Goal: Use online tool/utility: Utilize a website feature to perform a specific function

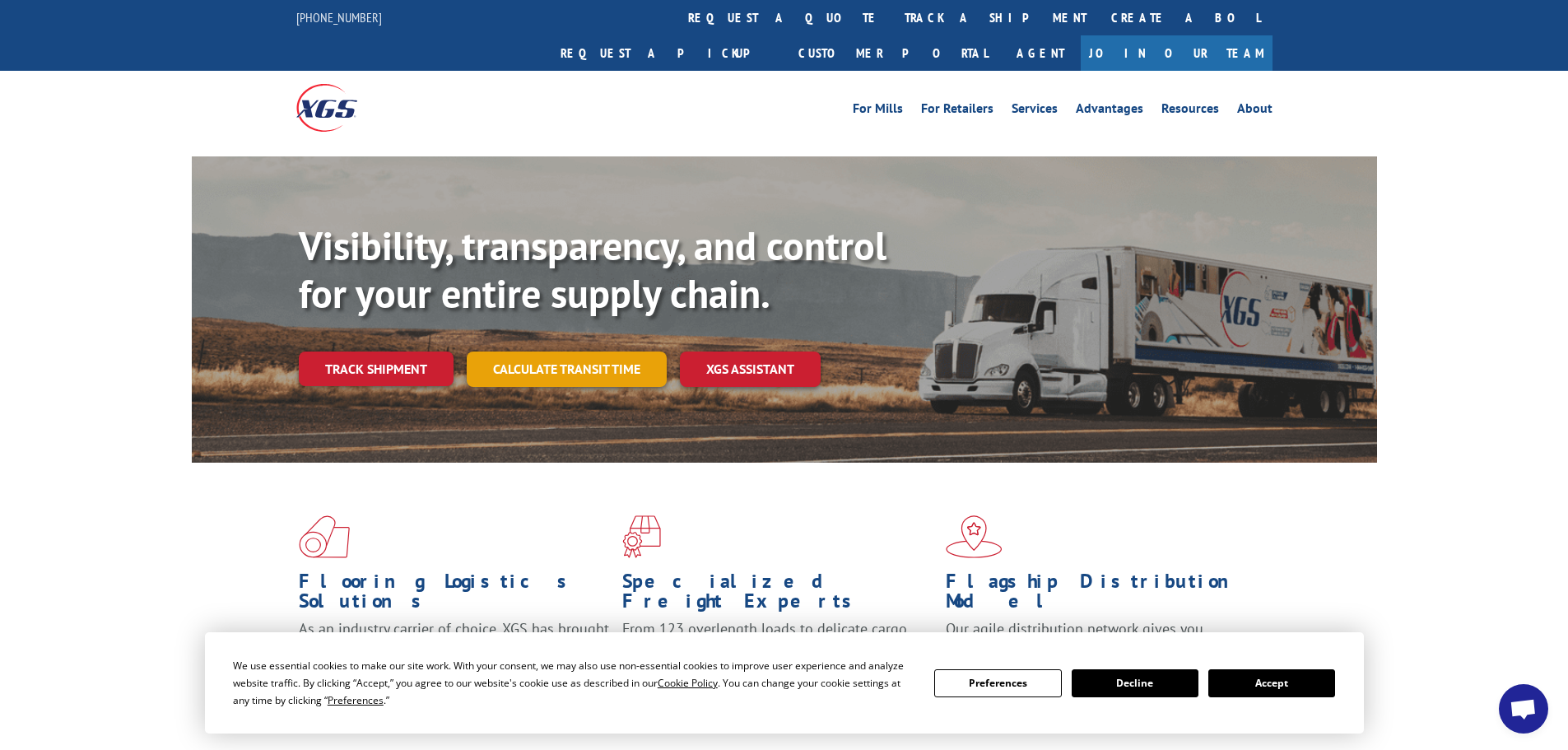
click at [498, 352] on link "Calculate transit time" at bounding box center [567, 369] width 200 height 35
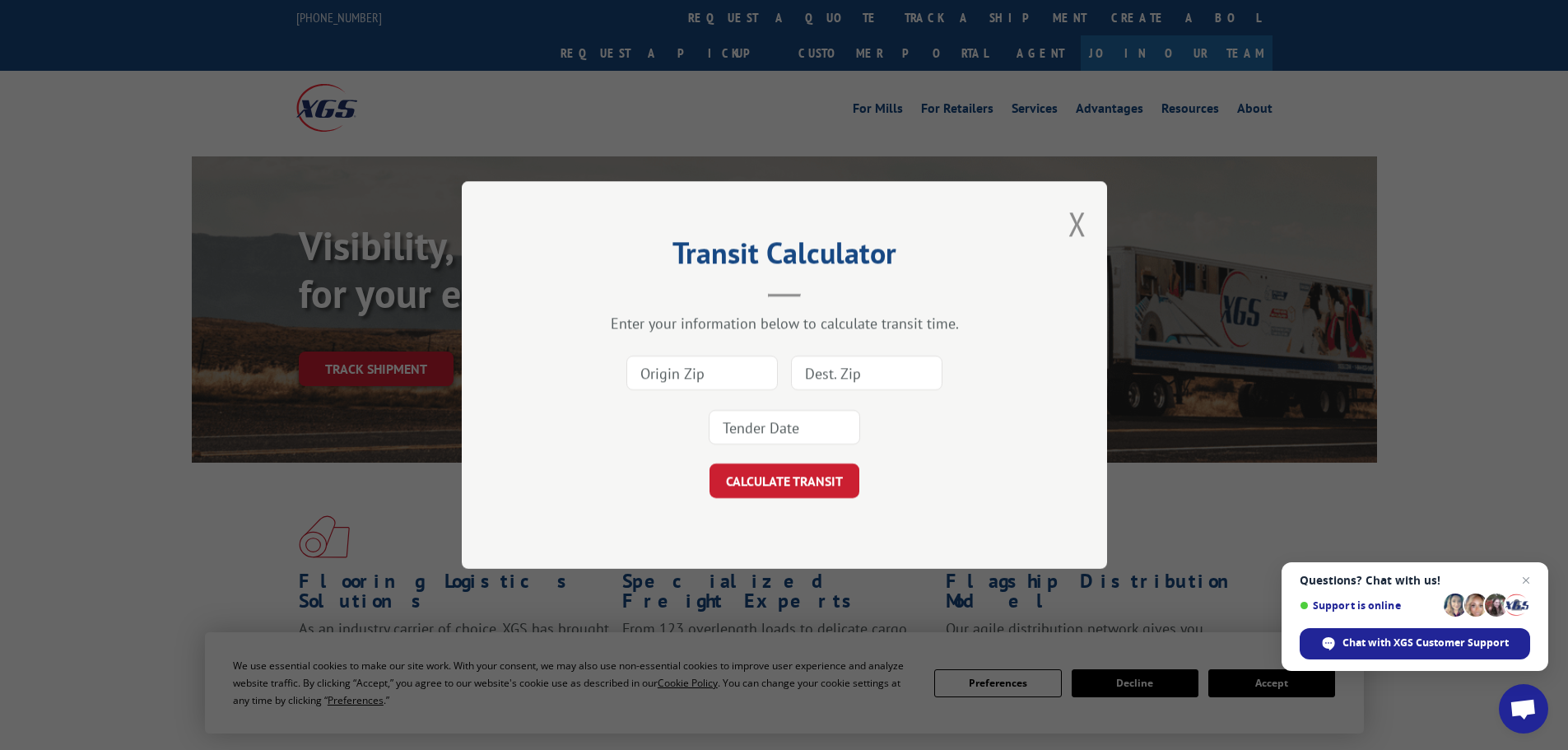
click at [694, 368] on input at bounding box center [702, 372] width 152 height 34
type input "33101"
click at [897, 380] on input at bounding box center [866, 372] width 152 height 34
click at [848, 371] on input at bounding box center [866, 372] width 152 height 34
type input "98108"
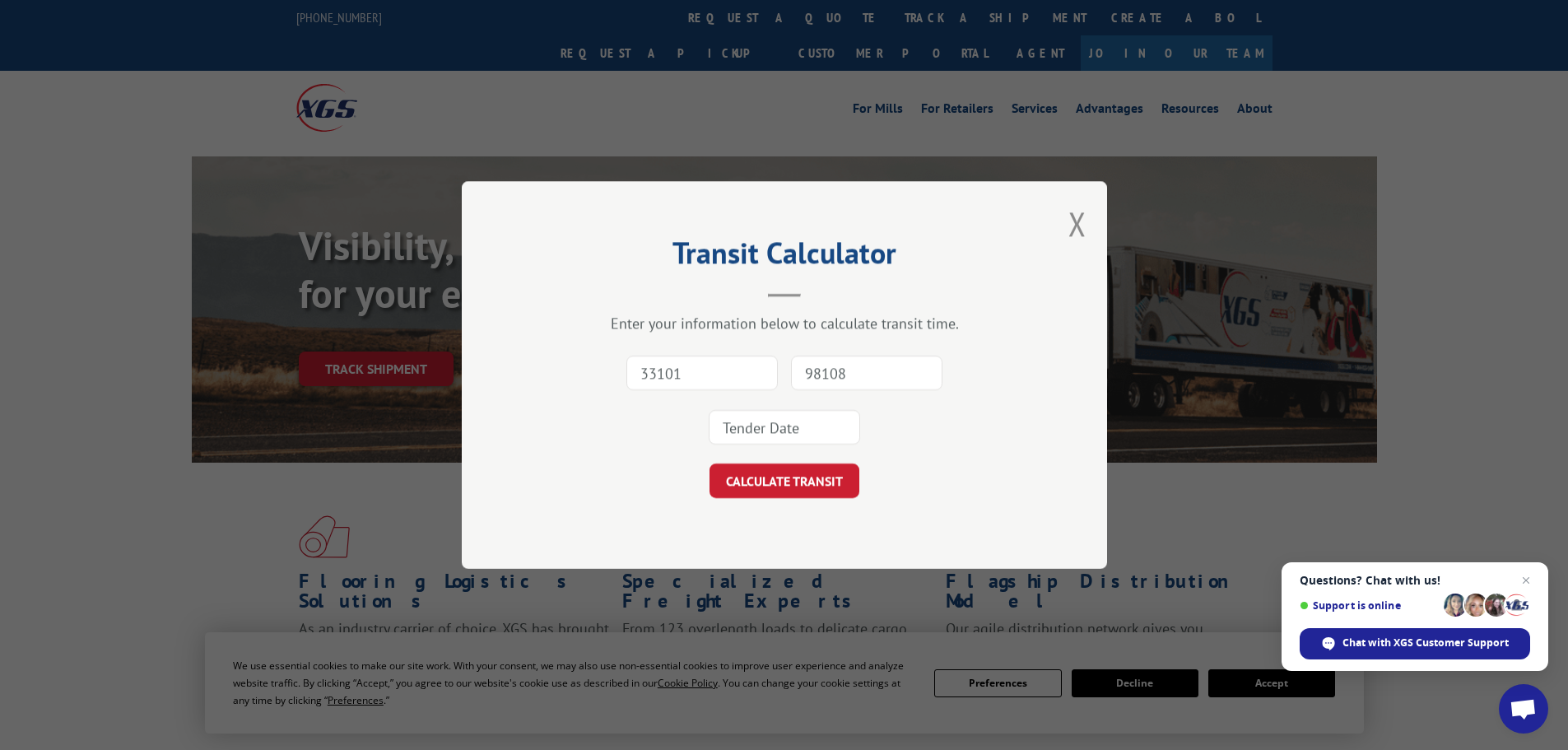
click at [758, 437] on input at bounding box center [784, 427] width 152 height 34
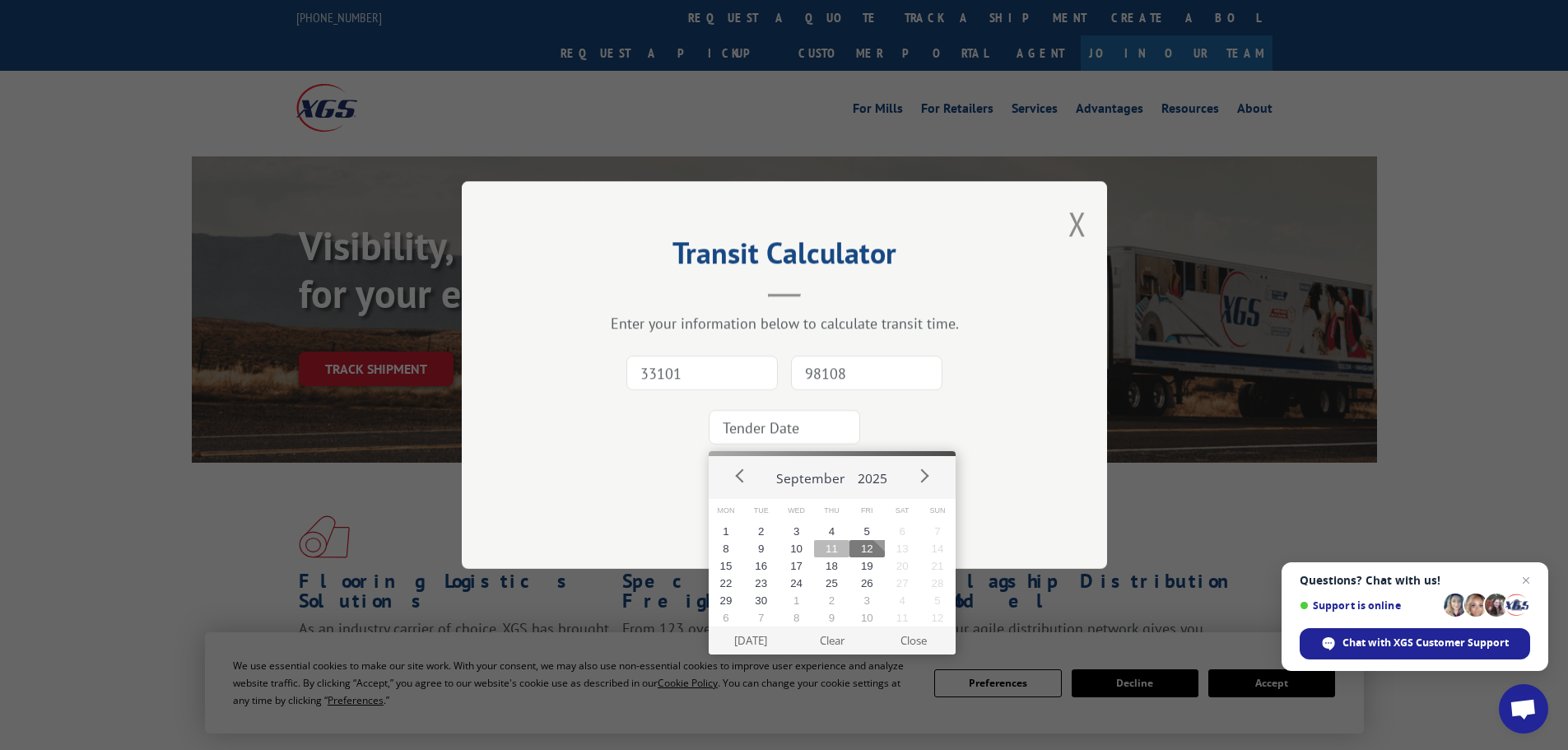
click at [834, 546] on button "11" at bounding box center [832, 549] width 35 height 18
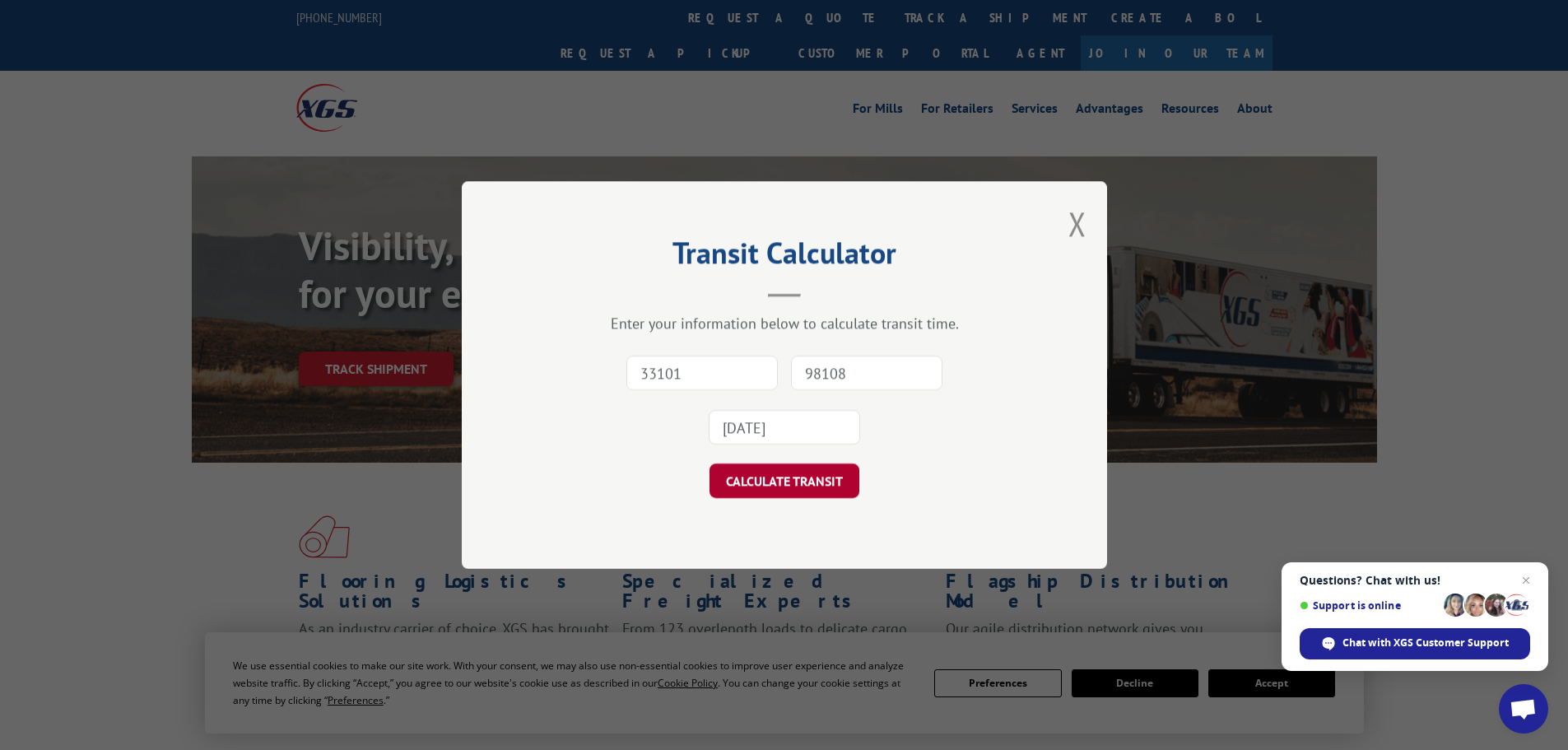
click at [808, 492] on button "CALCULATE TRANSIT" at bounding box center [784, 480] width 150 height 34
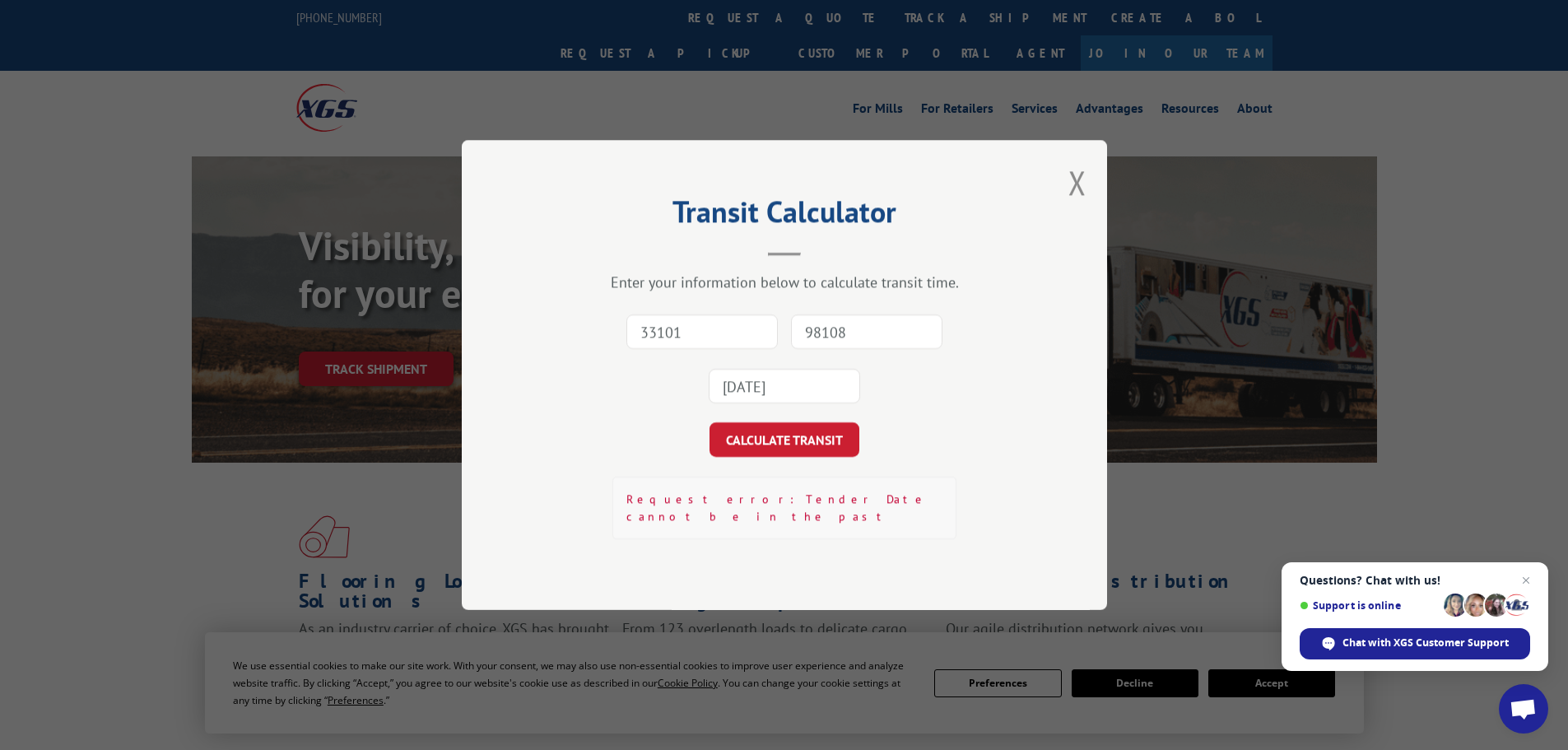
click at [814, 398] on input "[DATE]" at bounding box center [784, 385] width 152 height 34
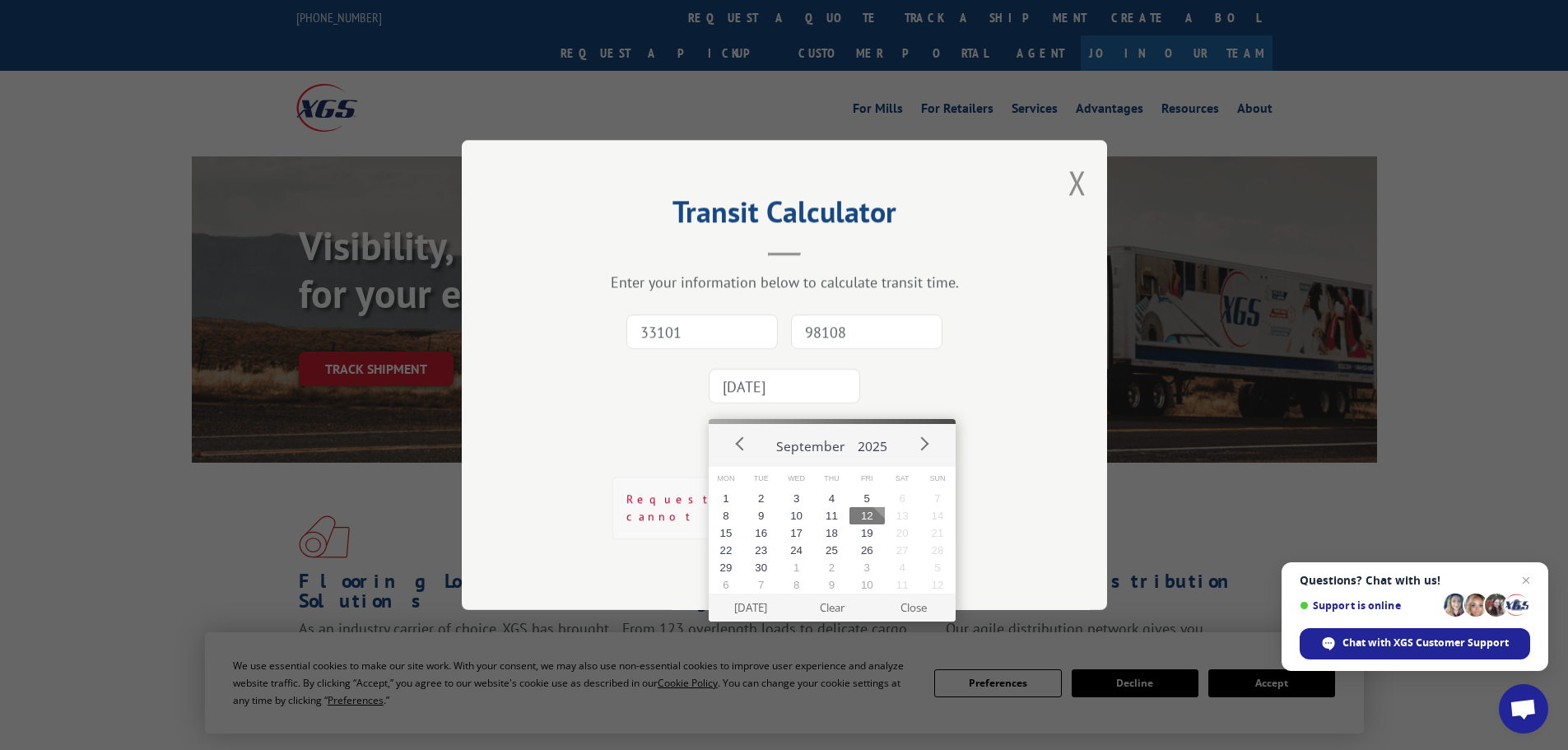
click at [873, 515] on button "12" at bounding box center [867, 516] width 35 height 18
type input "[DATE]"
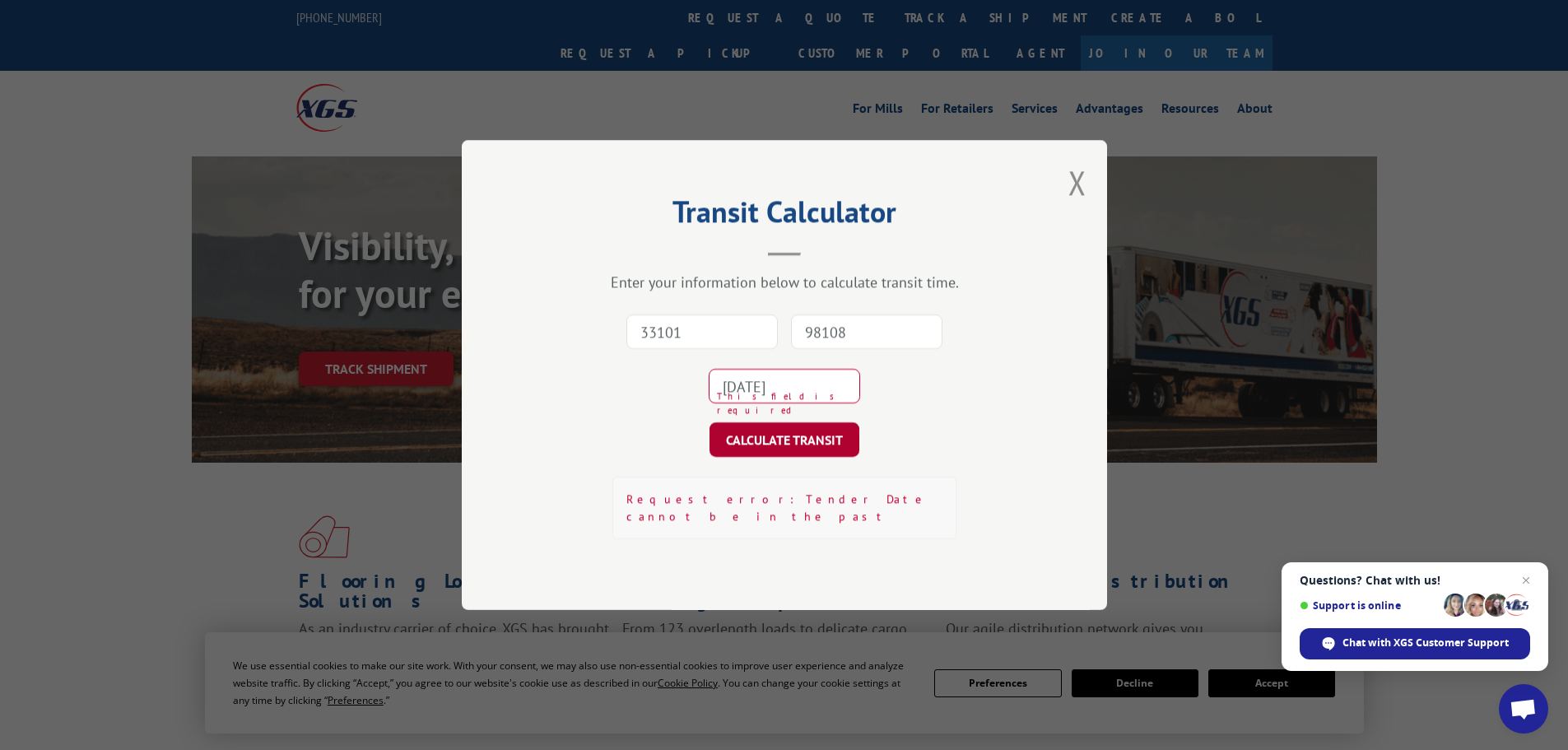
click at [813, 457] on button "CALCULATE TRANSIT" at bounding box center [784, 439] width 150 height 34
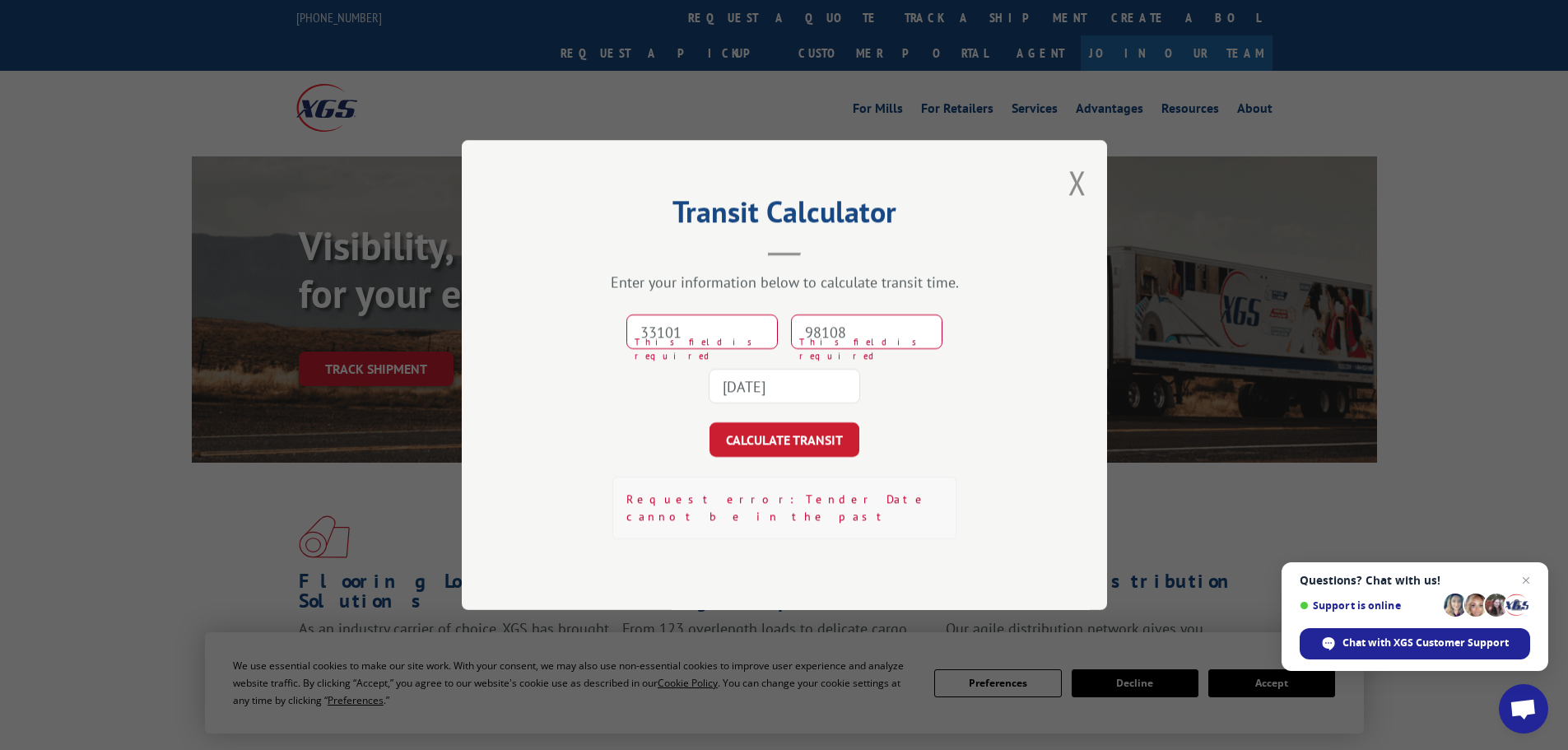
click at [849, 344] on input "98108" at bounding box center [866, 331] width 152 height 34
click at [852, 337] on input "98108" at bounding box center [866, 331] width 152 height 34
type input "98108"
click at [706, 341] on input "33101" at bounding box center [702, 331] width 152 height 34
type input "33101"
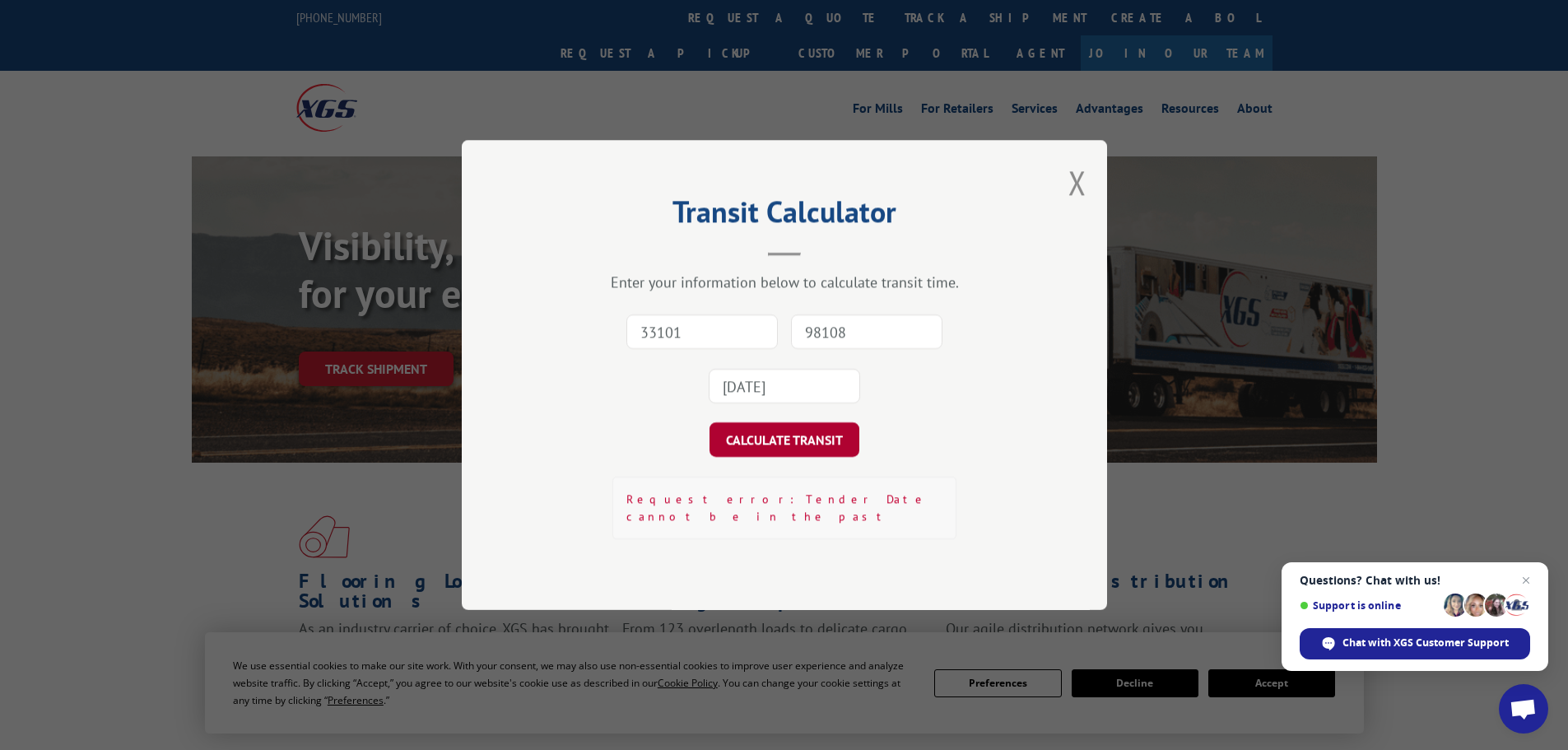
click at [807, 448] on button "CALCULATE TRANSIT" at bounding box center [784, 439] width 150 height 34
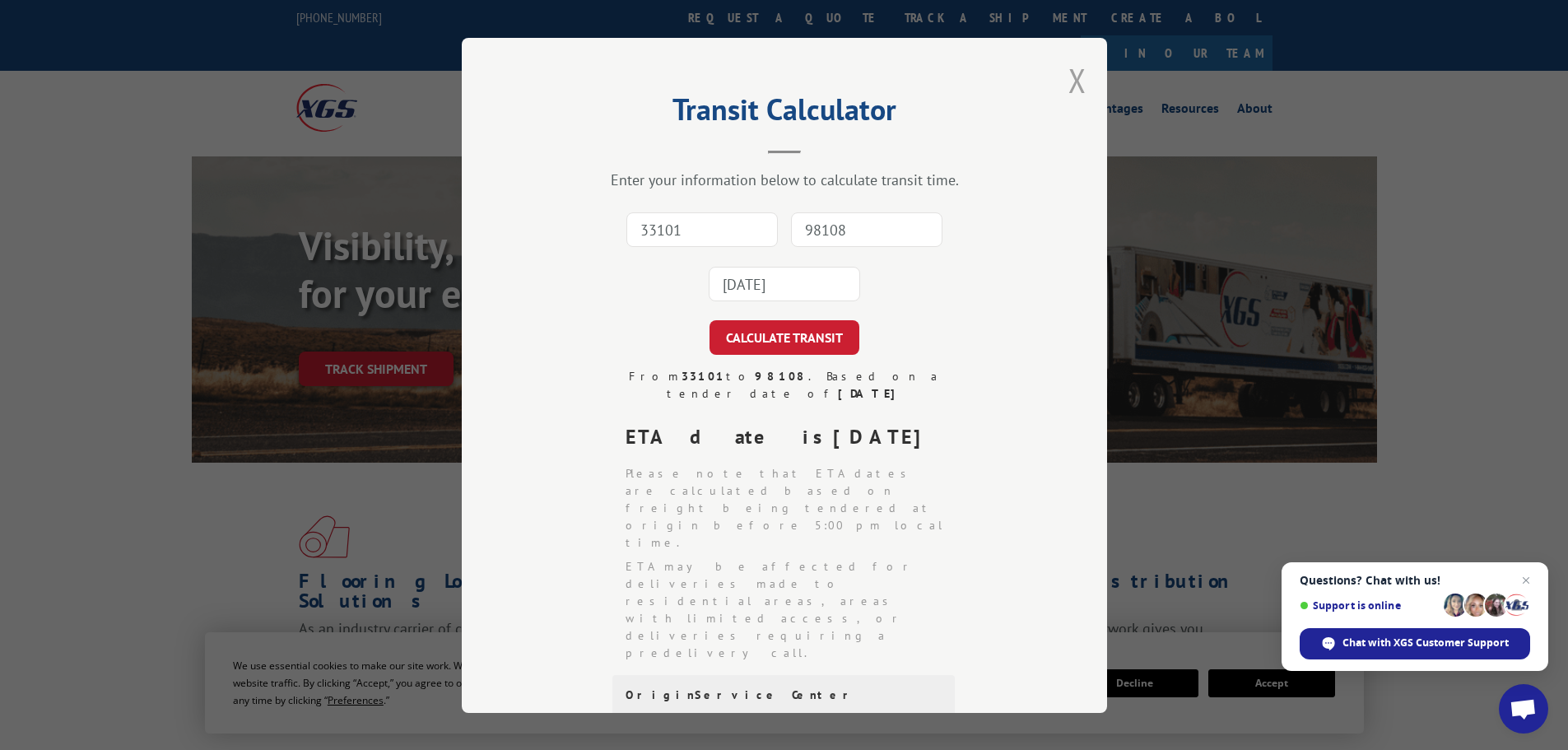
click at [1070, 83] on button "Close modal" at bounding box center [1077, 79] width 19 height 43
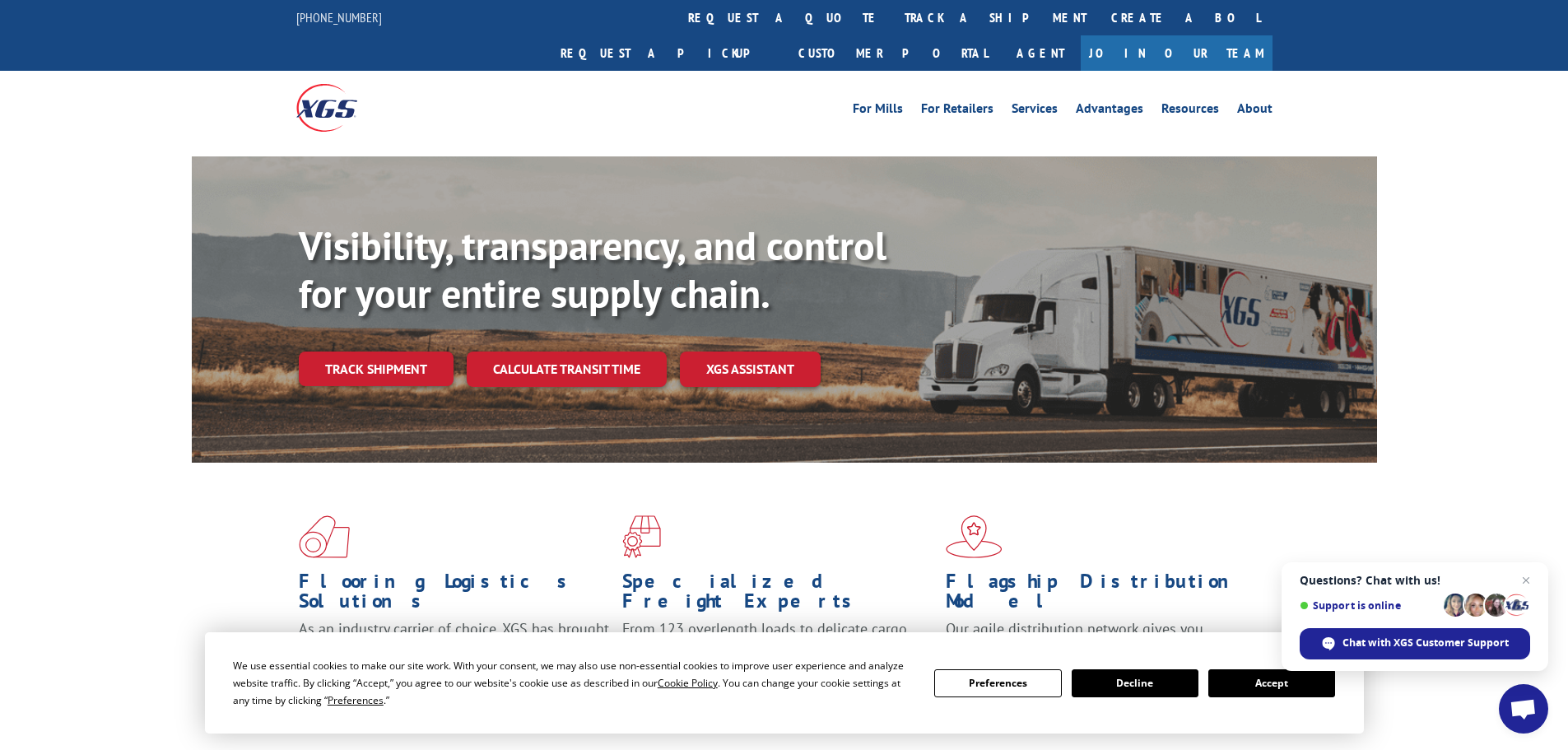
click at [1454, 145] on div at bounding box center [784, 151] width 1568 height 12
click at [55, 273] on div "Visibility, transparency, and control for your entire supply chain. Track shipm…" at bounding box center [784, 325] width 1568 height 338
click at [1527, 579] on span "Close chat" at bounding box center [1526, 580] width 20 height 20
